Goal: Transaction & Acquisition: Purchase product/service

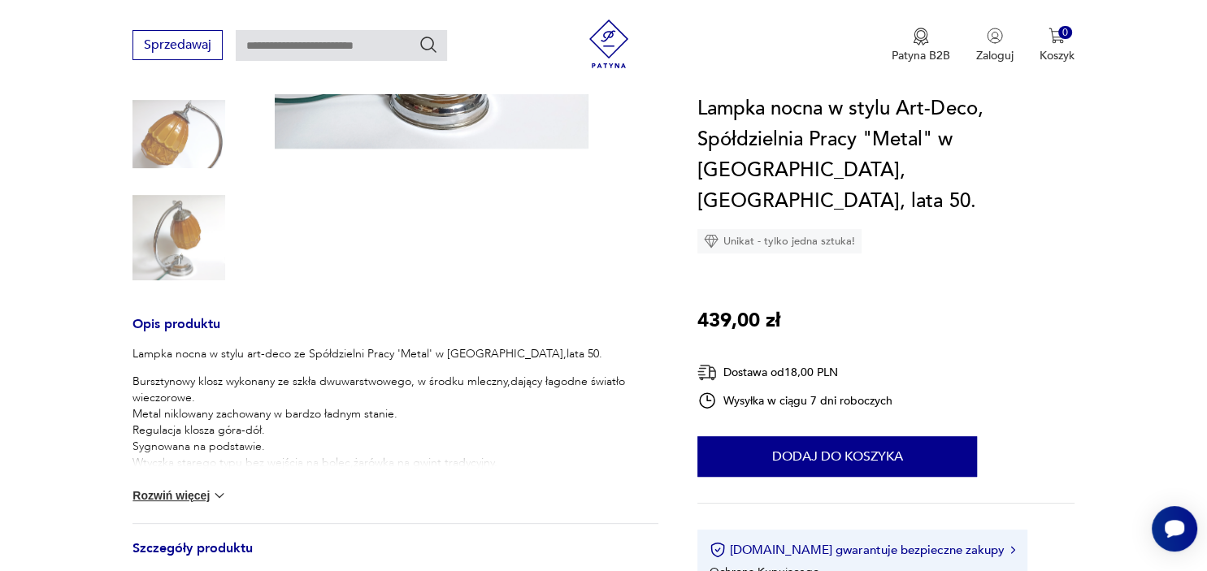
scroll to position [429, 0]
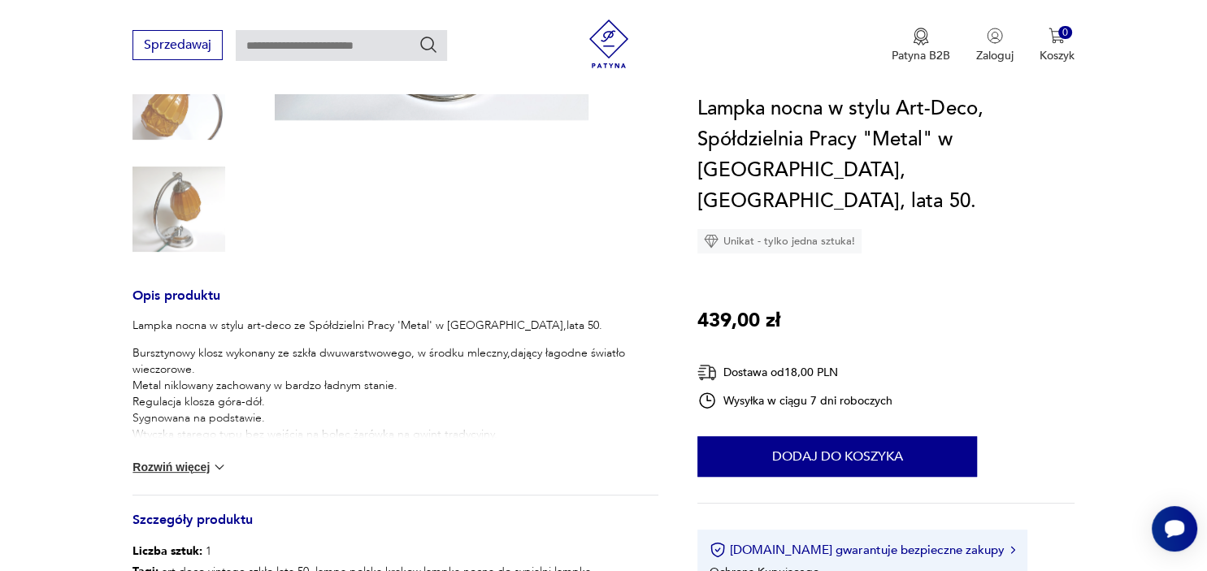
click at [174, 459] on button "Rozwiń więcej" at bounding box center [180, 467] width 94 height 16
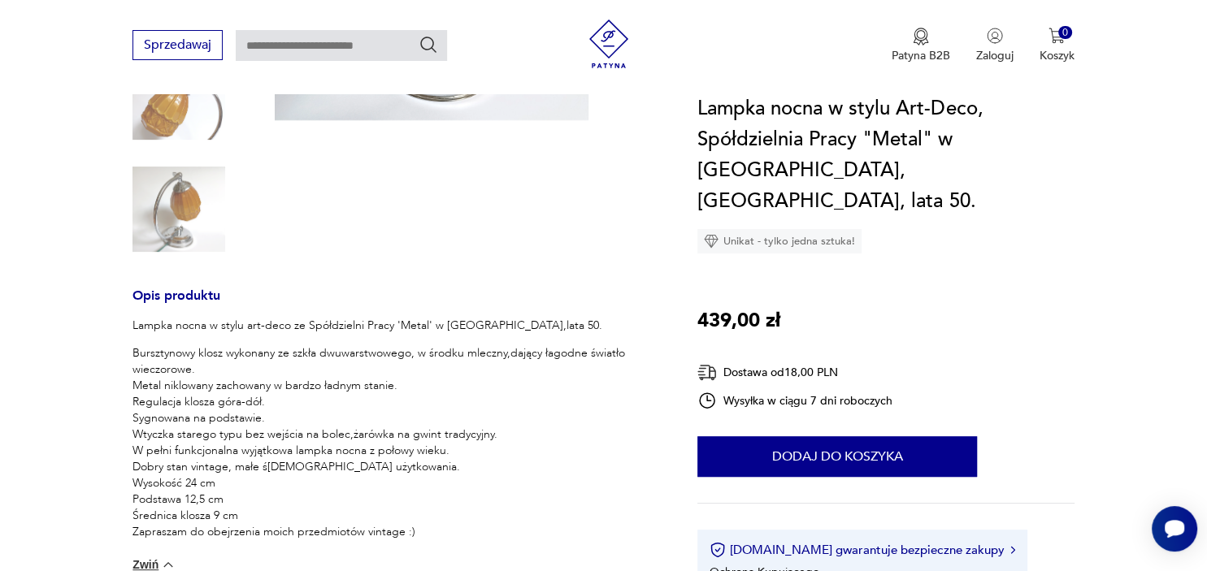
scroll to position [85, 0]
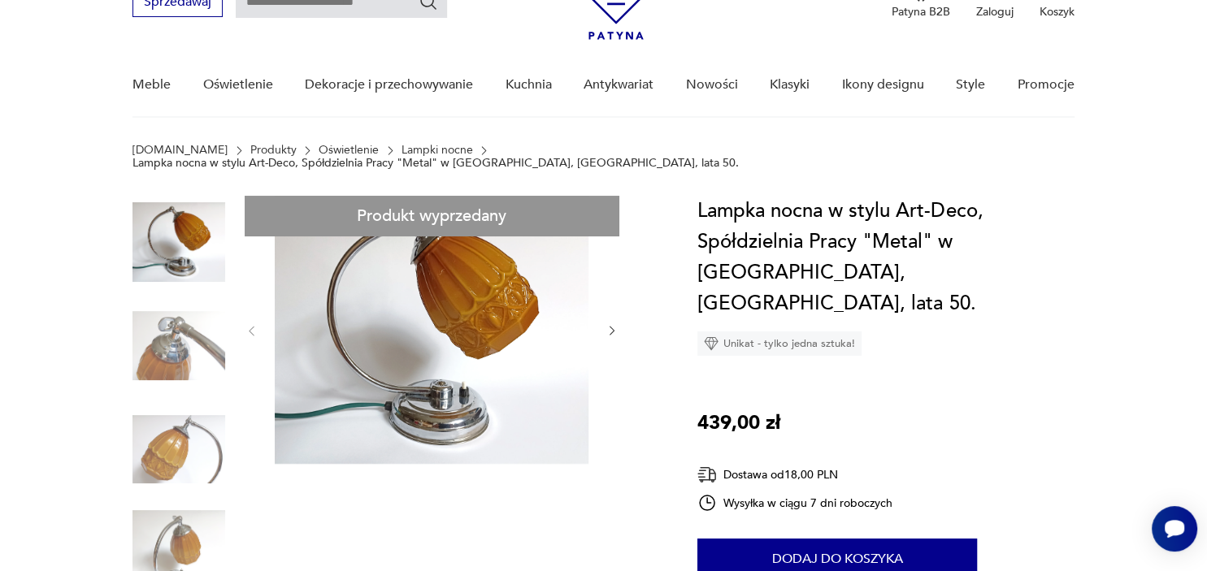
click at [615, 327] on icon "button" at bounding box center [612, 332] width 5 height 10
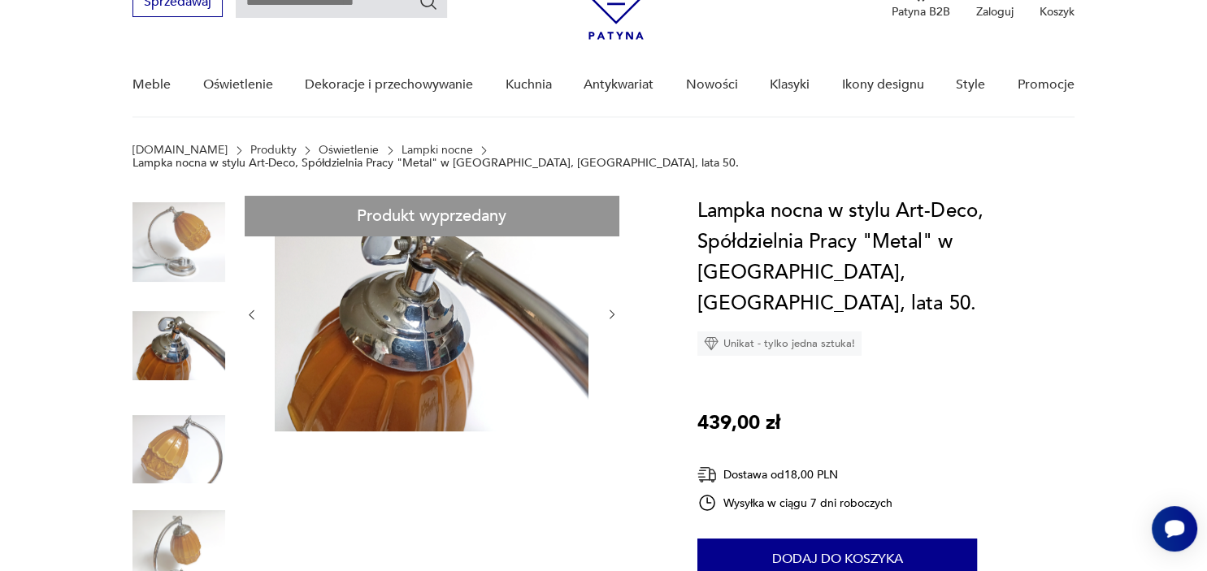
click at [615, 317] on div at bounding box center [432, 315] width 374 height 238
click at [610, 308] on icon "button" at bounding box center [613, 315] width 14 height 14
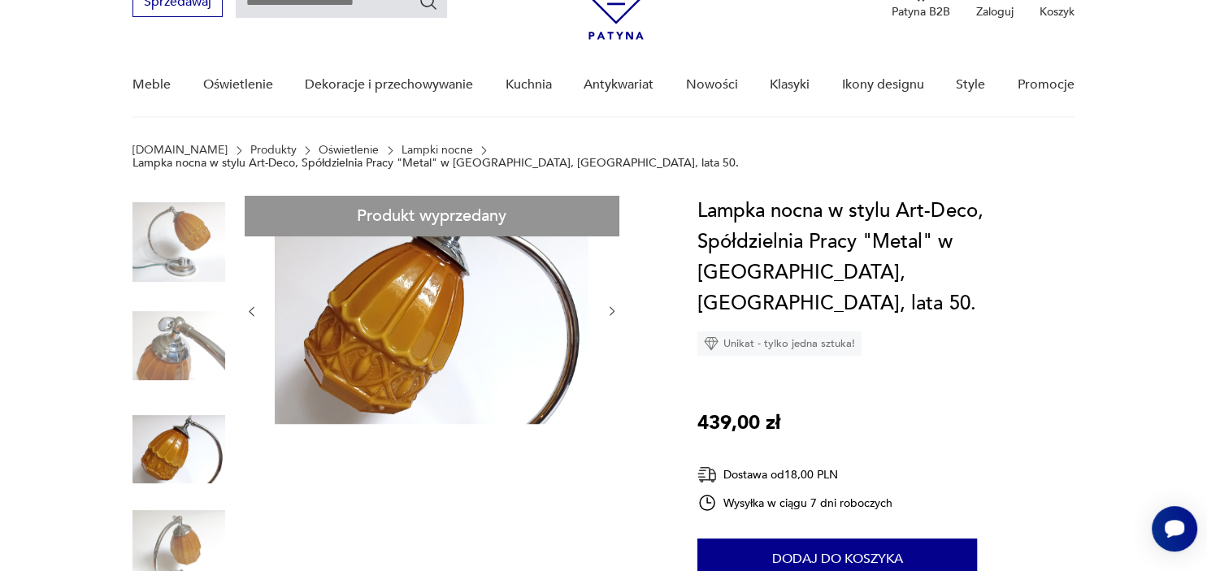
click at [611, 307] on icon "button" at bounding box center [612, 312] width 5 height 10
